Goal: Information Seeking & Learning: Learn about a topic

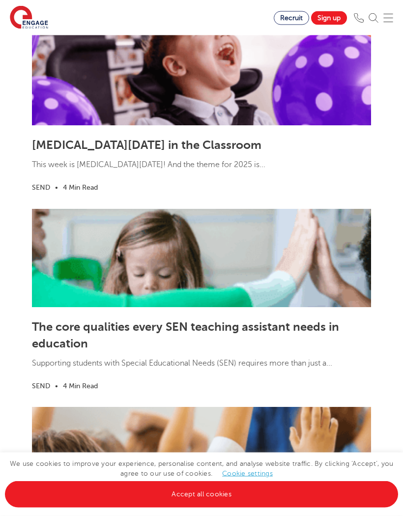
scroll to position [2319, 0]
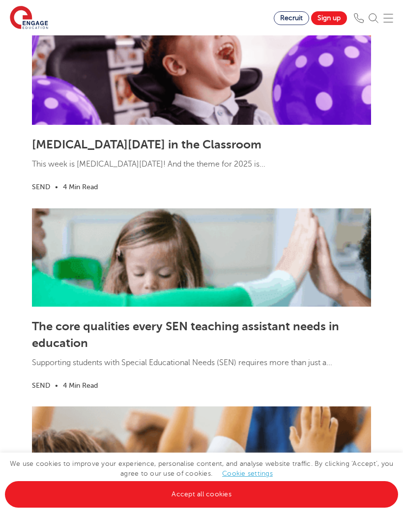
click at [339, 343] on link "The core qualities every SEN teaching assistant needs in education" at bounding box center [185, 334] width 307 height 30
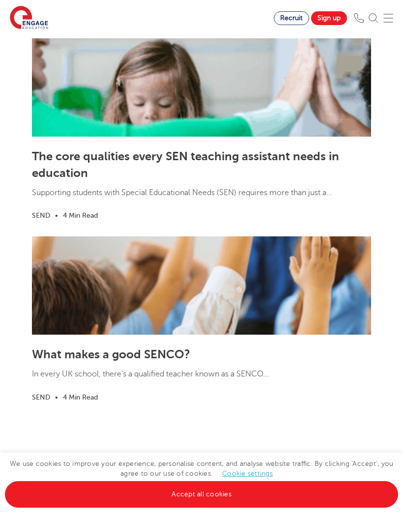
scroll to position [2488, 0]
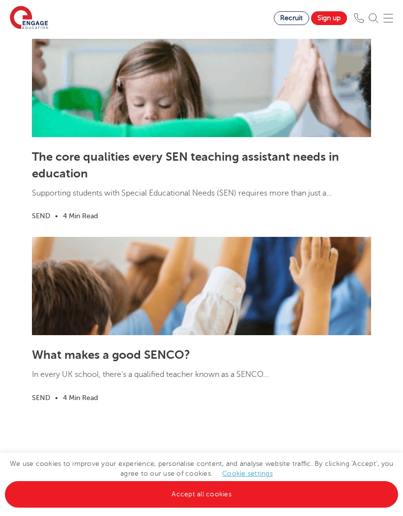
click at [160, 362] on link "What makes a good SENCO?" at bounding box center [111, 355] width 158 height 14
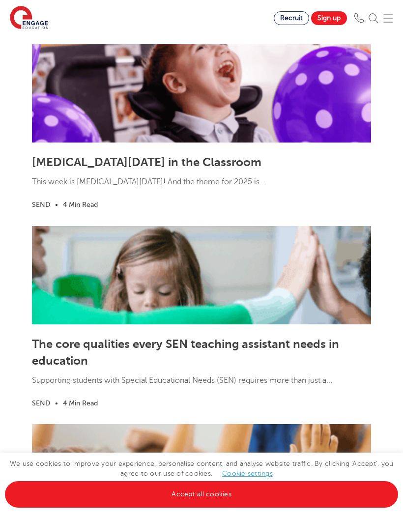
scroll to position [2291, 0]
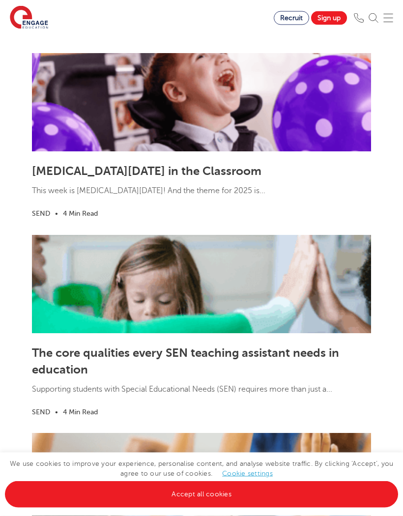
click at [251, 178] on link "[MEDICAL_DATA][DATE] in the Classroom" at bounding box center [147, 172] width 230 height 14
